Goal: Task Accomplishment & Management: Manage account settings

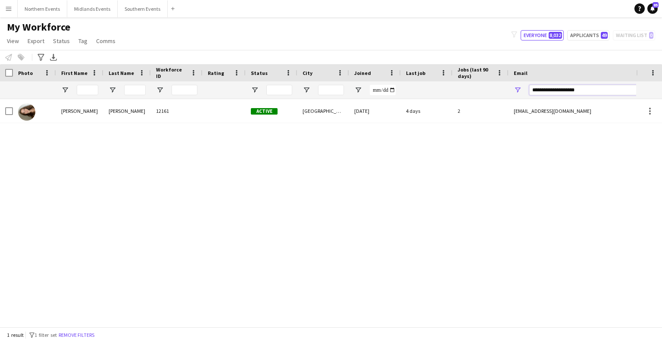
click at [579, 86] on input "**********" at bounding box center [602, 90] width 146 height 10
paste input "Email Filter Input"
click at [575, 91] on input "**********" at bounding box center [602, 90] width 146 height 10
paste input "**"
type input "**********"
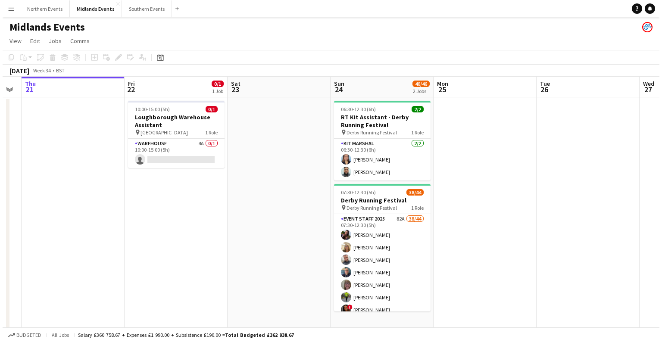
scroll to position [0, 309]
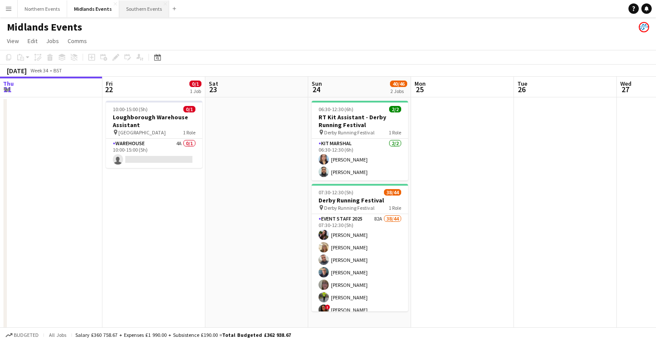
click at [136, 11] on button "Southern Events Close" at bounding box center [144, 8] width 50 height 17
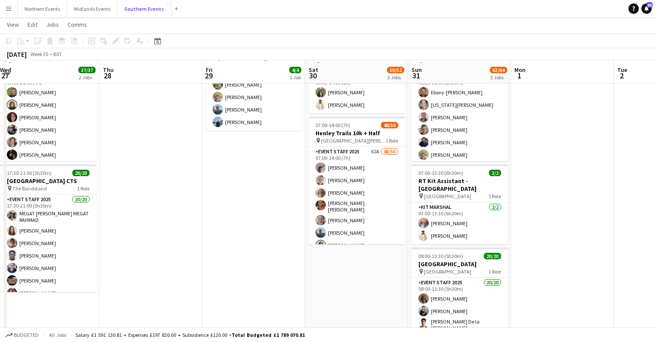
scroll to position [69, 0]
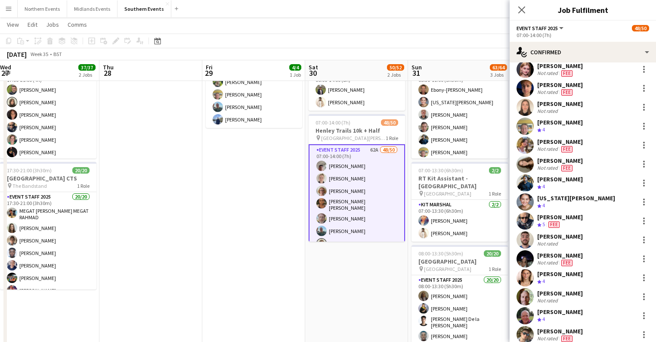
scroll to position [415, 0]
click at [639, 162] on div at bounding box center [644, 164] width 10 height 10
click at [550, 158] on div at bounding box center [328, 171] width 656 height 342
click at [643, 164] on div at bounding box center [644, 164] width 10 height 10
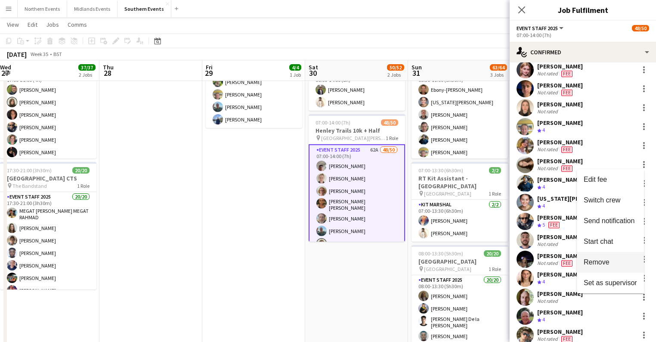
click at [600, 260] on span "Remove" at bounding box center [597, 261] width 26 height 7
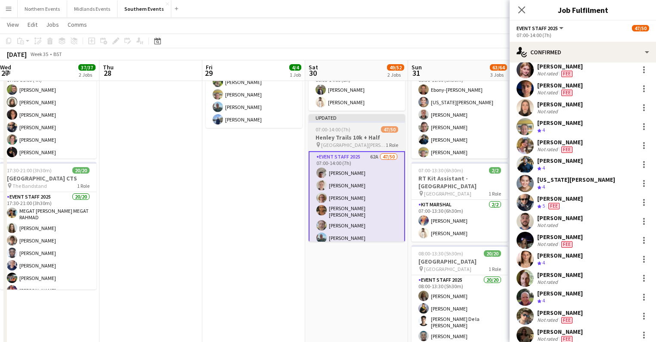
click at [342, 136] on h3 "Henley Trails 10k + Half" at bounding box center [357, 138] width 96 height 8
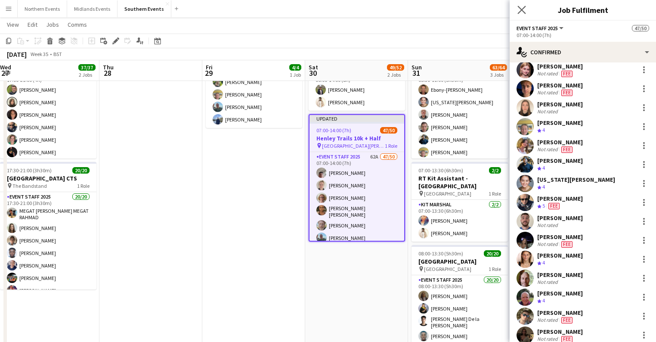
click at [526, 8] on app-icon "Close pop-in" at bounding box center [522, 10] width 12 height 12
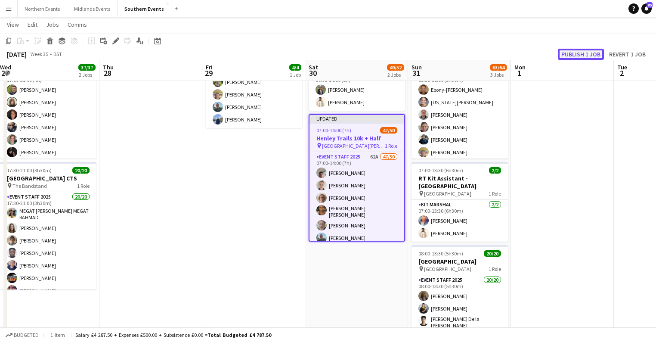
click at [578, 53] on button "Publish 1 job" at bounding box center [581, 54] width 46 height 11
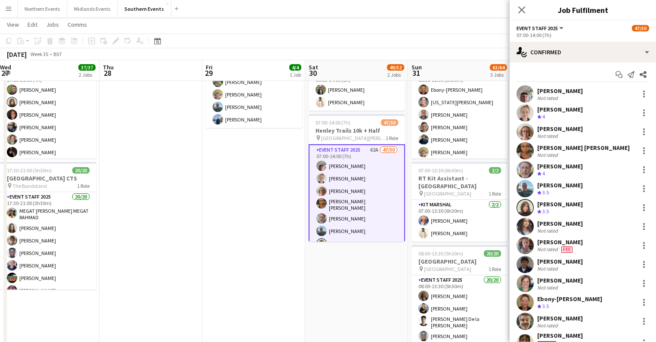
scroll to position [0, 0]
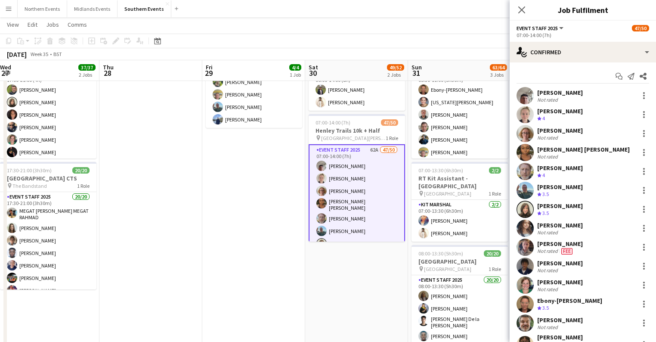
click at [234, 194] on app-date-cell "12:00-15:00 (3h) 4/4 Henley Trails set up pin [GEOGRAPHIC_DATA][PERSON_NAME] 1 …" at bounding box center [253, 209] width 103 height 363
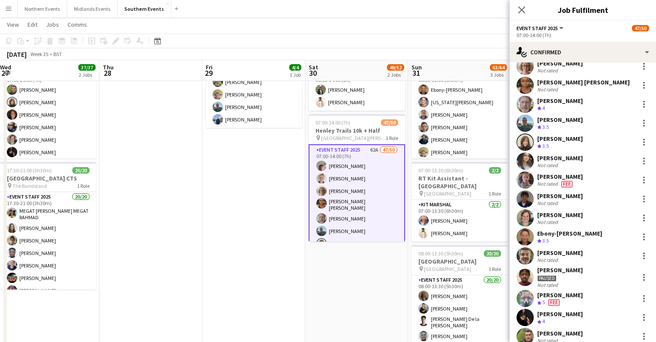
scroll to position [69, 0]
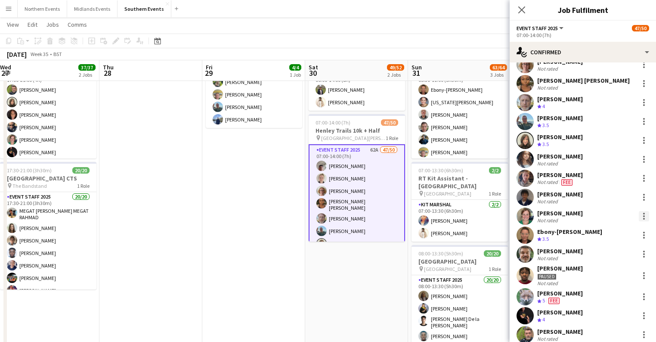
click at [643, 215] on div at bounding box center [644, 216] width 2 height 2
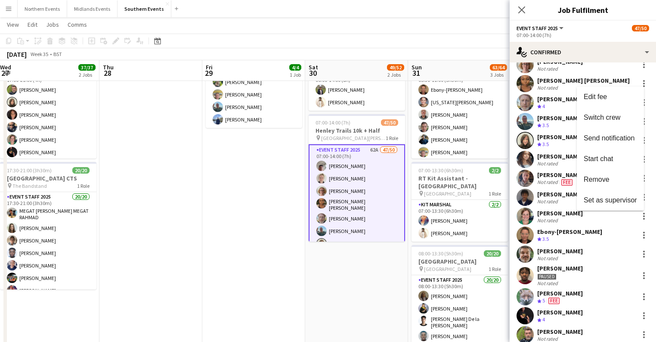
drag, startPoint x: 557, startPoint y: 218, endPoint x: 576, endPoint y: 220, distance: 19.1
click at [557, 218] on div at bounding box center [328, 171] width 656 height 342
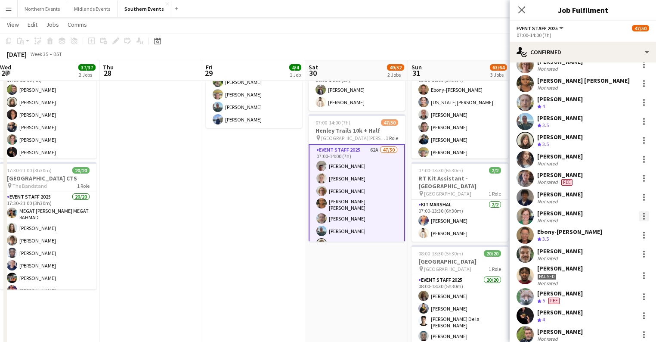
click at [639, 217] on div at bounding box center [644, 216] width 10 height 10
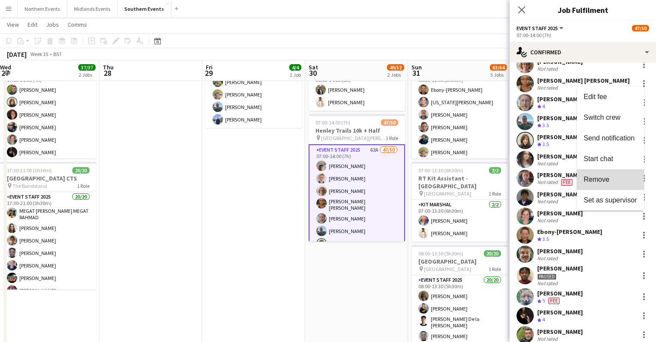
click at [610, 180] on span "Remove" at bounding box center [610, 180] width 53 height 8
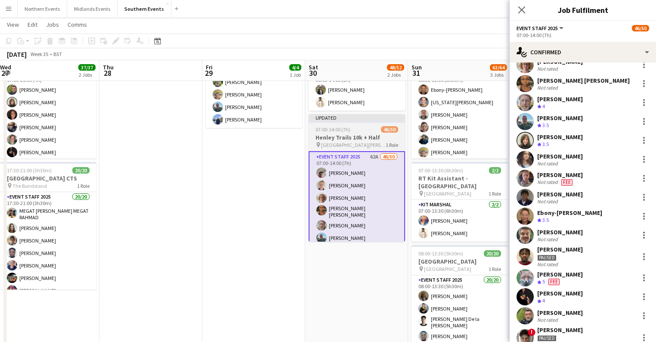
click at [353, 139] on h3 "Henley Trails 10k + Half" at bounding box center [357, 138] width 96 height 8
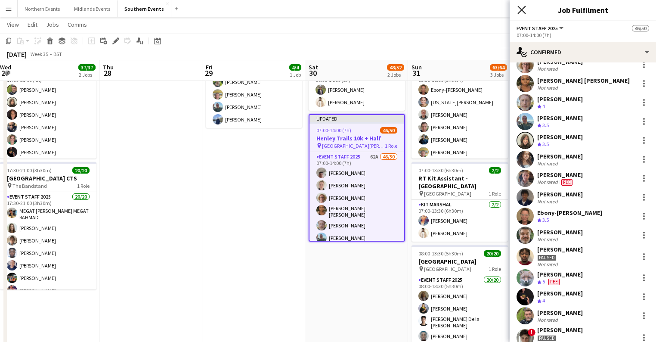
click at [520, 10] on icon "Close pop-in" at bounding box center [522, 10] width 8 height 8
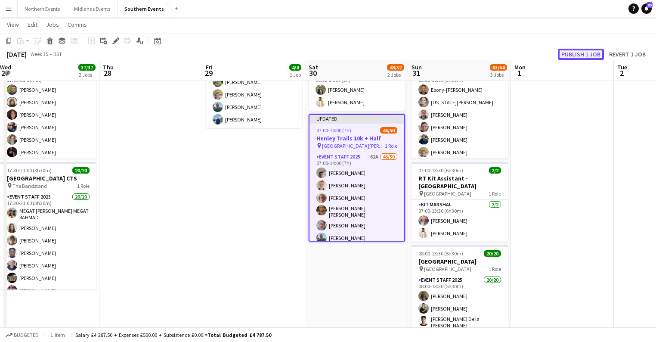
click at [580, 54] on button "Publish 1 job" at bounding box center [581, 54] width 46 height 11
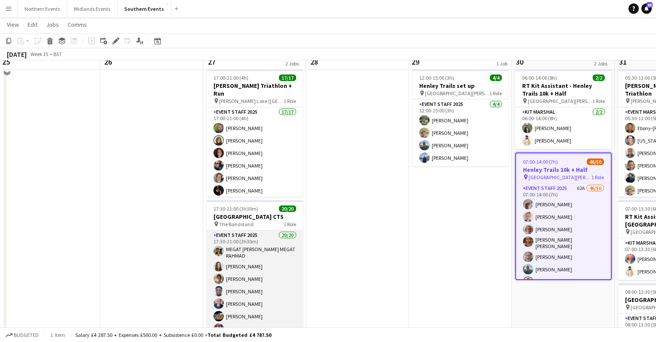
scroll to position [0, 0]
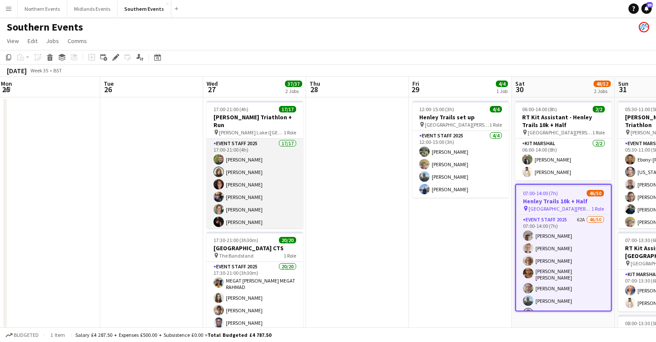
click at [267, 196] on app-card-role "Event Staff 2025 17/17 17:00-21:00 (4h) [PERSON_NAME] [PERSON_NAME] [PERSON_NAM…" at bounding box center [255, 253] width 96 height 229
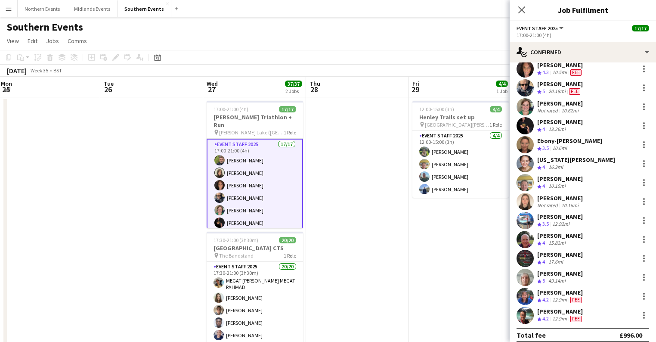
scroll to position [115, 0]
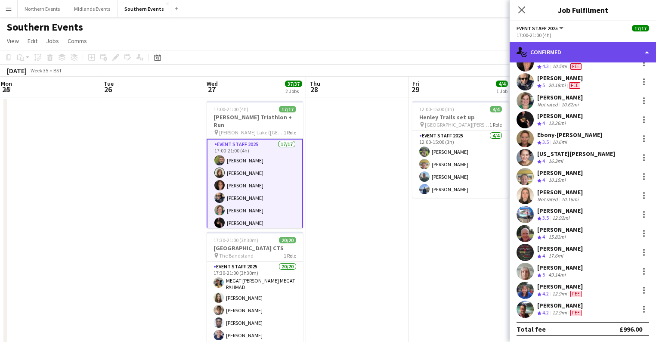
click at [582, 50] on div "single-neutral-actions-check-2 Confirmed" at bounding box center [583, 52] width 146 height 21
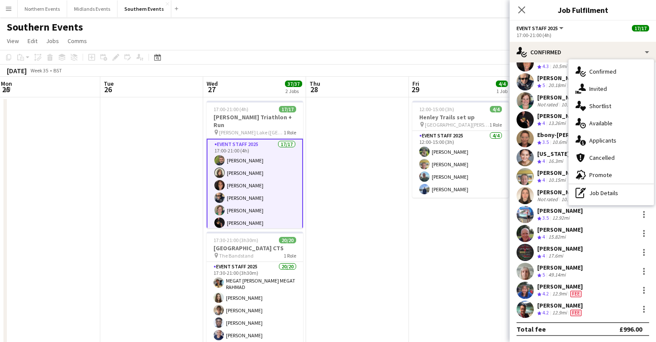
click at [124, 167] on app-date-cell at bounding box center [151, 278] width 103 height 363
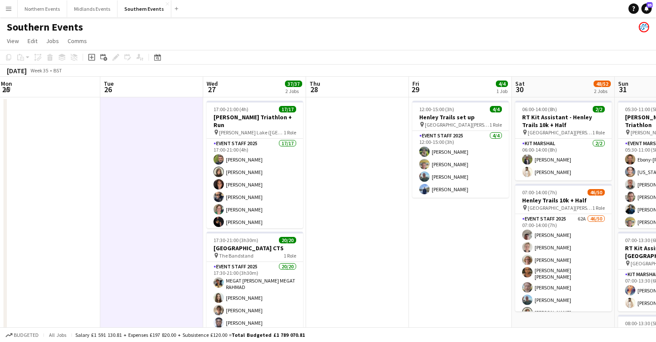
click at [471, 36] on app-page-menu "View Day view expanded Day view collapsed Month view Date picker Jump to [DATE]…" at bounding box center [328, 42] width 656 height 16
